Goal: Find specific page/section

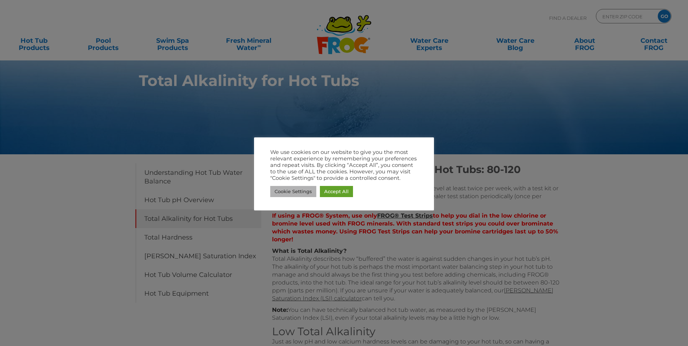
drag, startPoint x: 299, startPoint y: 191, endPoint x: 313, endPoint y: 198, distance: 15.8
click at [299, 191] on link "Cookie Settings" at bounding box center [293, 191] width 46 height 11
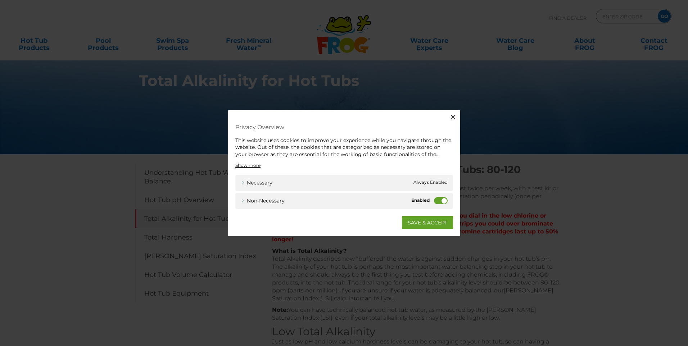
click at [441, 201] on label "Non-necessary" at bounding box center [441, 200] width 14 height 7
click at [0, 0] on input "Non-necessary" at bounding box center [0, 0] width 0 height 0
click at [431, 220] on link "SAVE & ACCEPT" at bounding box center [427, 222] width 51 height 13
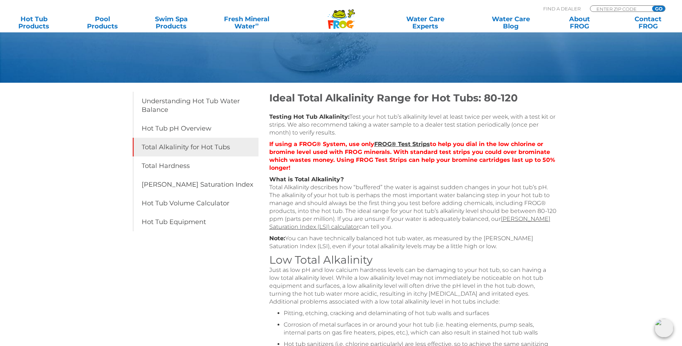
scroll to position [36, 0]
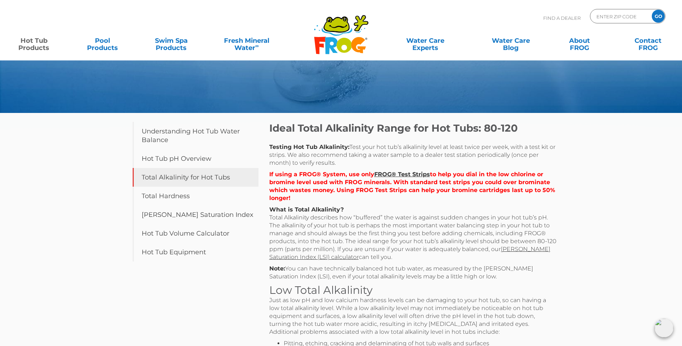
click at [28, 45] on link "Hot Tub Products" at bounding box center [34, 40] width 54 height 14
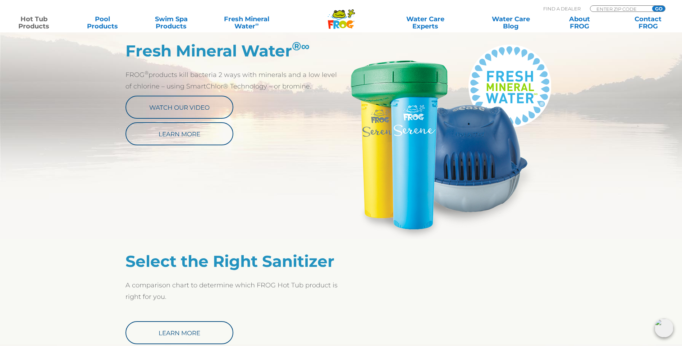
scroll to position [324, 0]
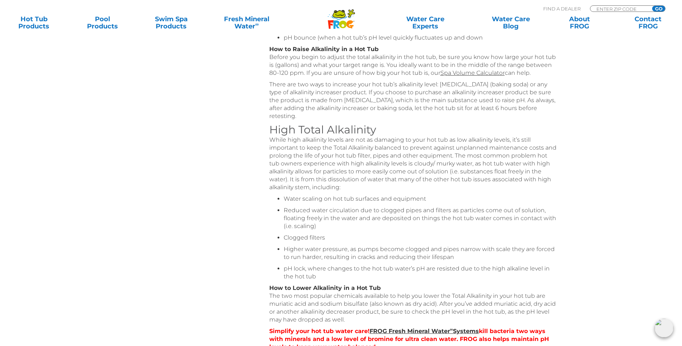
scroll to position [396, 0]
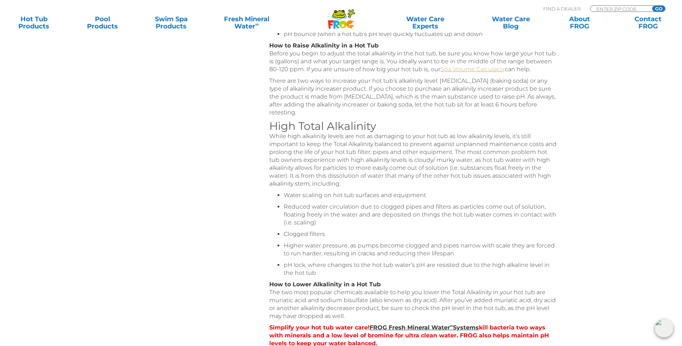
click at [462, 73] on link "Spa Volume Calculator" at bounding box center [473, 69] width 64 height 7
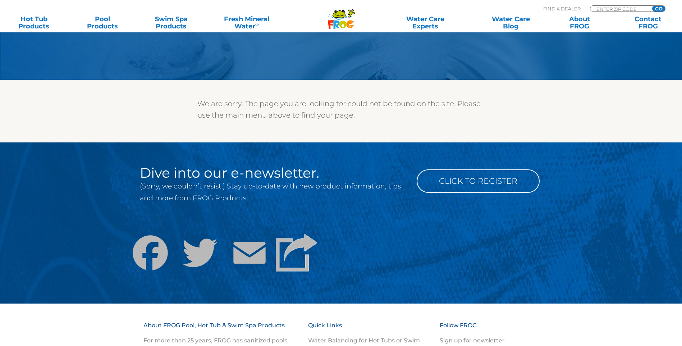
scroll to position [288, 0]
